Goal: Navigation & Orientation: Find specific page/section

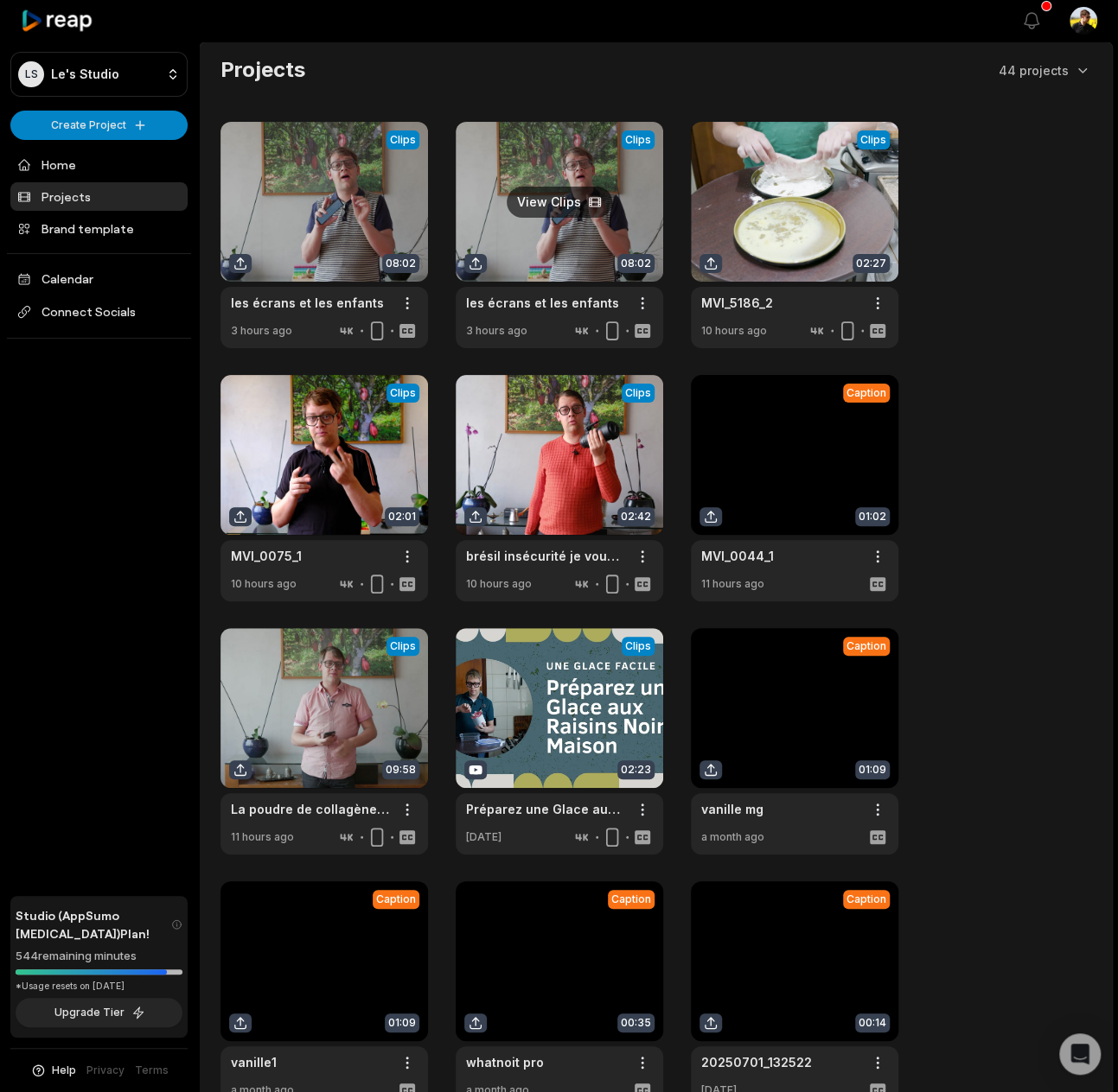
click at [548, 245] on link at bounding box center [559, 234] width 208 height 227
